Goal: Subscribe to service/newsletter

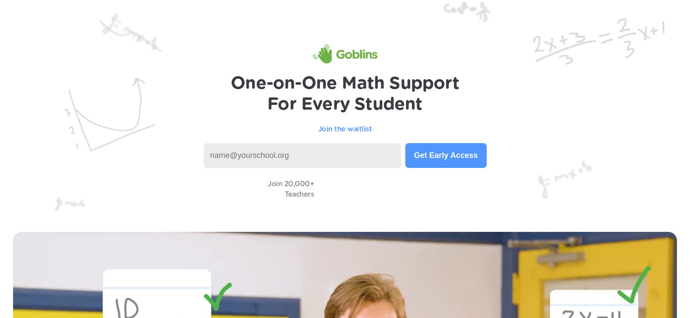
click at [318, 155] on input at bounding box center [303, 155] width 198 height 25
type input "[PERSON_NAME][EMAIL_ADDRESS][DOMAIN_NAME]"
click at [417, 162] on button "Get Early Access" at bounding box center [445, 155] width 81 height 25
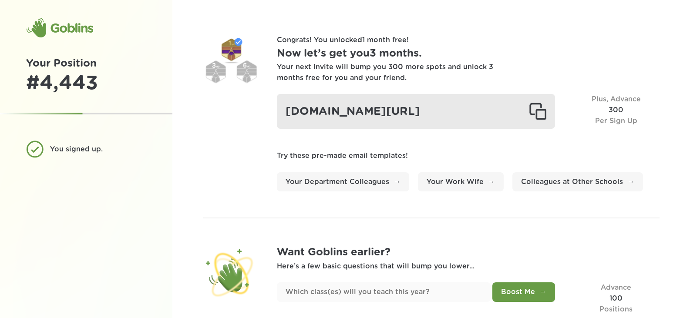
click at [534, 120] on div at bounding box center [537, 111] width 17 height 17
